Goal: Task Accomplishment & Management: Use online tool/utility

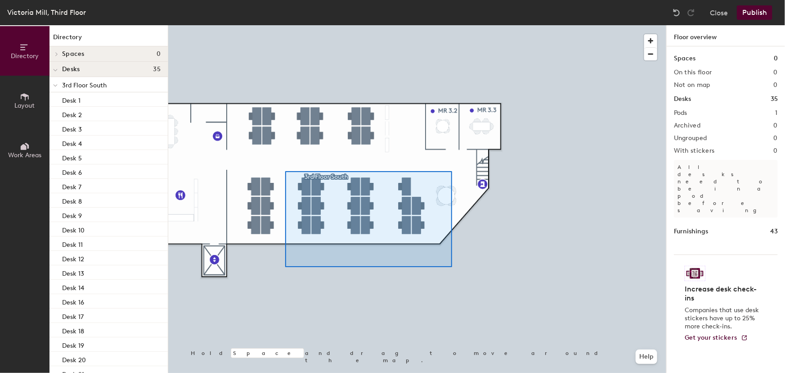
click at [285, 25] on div at bounding box center [417, 25] width 498 height 0
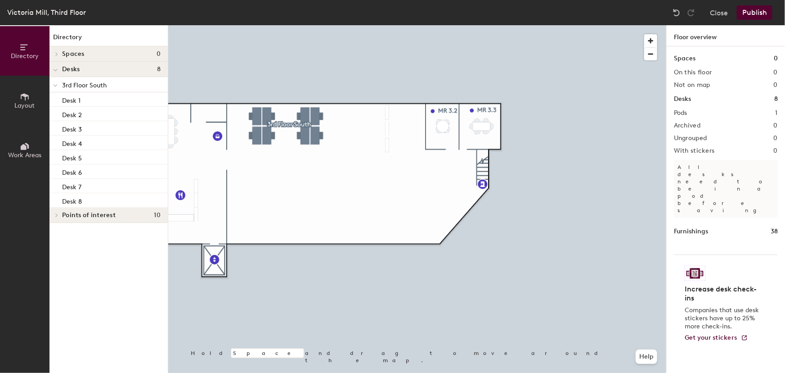
click at [765, 13] on button "Publish" at bounding box center [755, 12] width 36 height 14
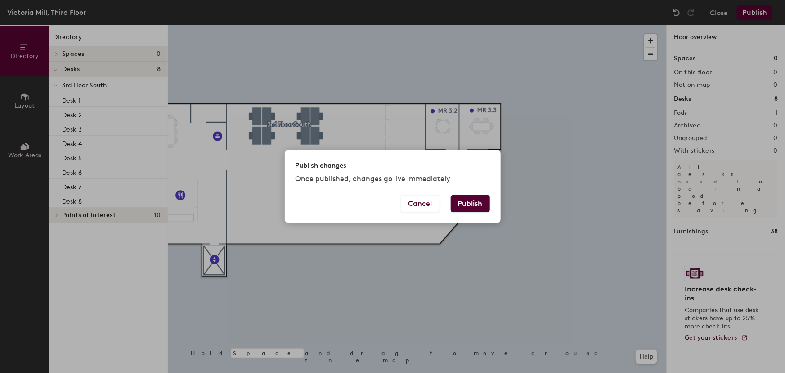
click at [468, 199] on button "Publish" at bounding box center [470, 203] width 39 height 17
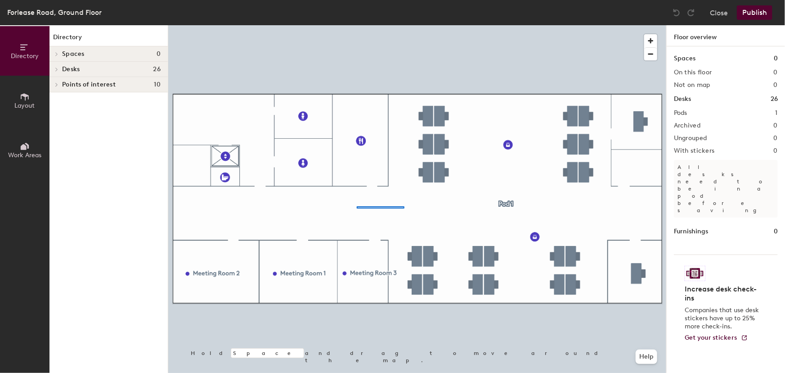
click at [357, 25] on div at bounding box center [417, 25] width 498 height 0
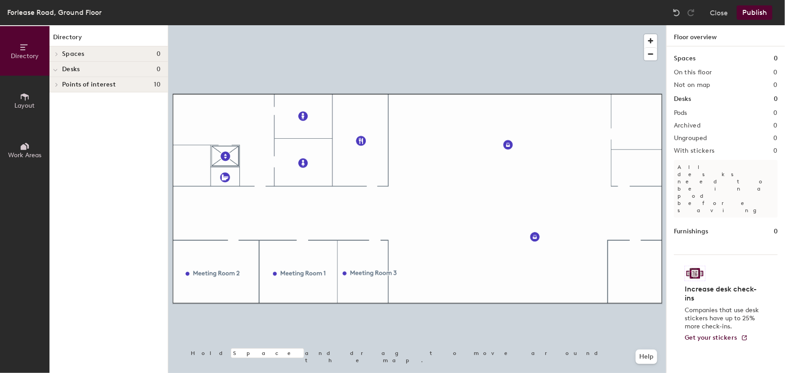
click at [758, 11] on button "Publish" at bounding box center [755, 12] width 36 height 14
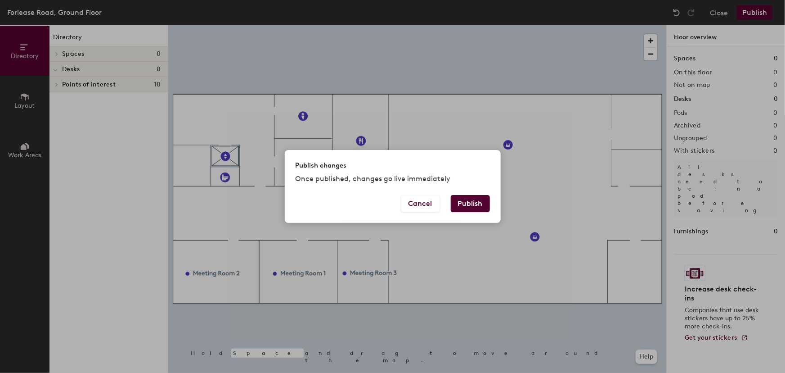
click at [476, 201] on button "Publish" at bounding box center [470, 203] width 39 height 17
